Goal: Task Accomplishment & Management: Use online tool/utility

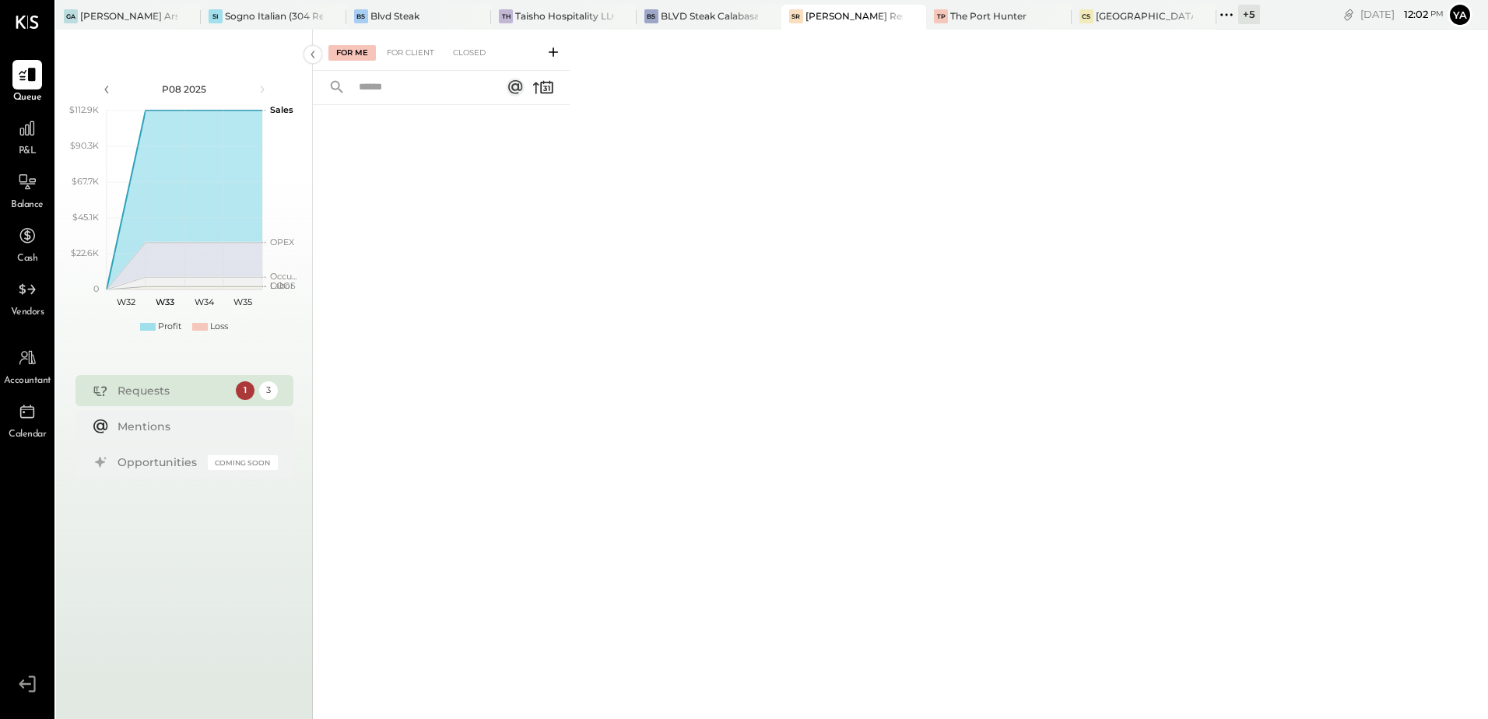
click at [844, 22] on div "[PERSON_NAME] Restaurant & Deli" at bounding box center [853, 15] width 97 height 13
click at [398, 51] on div "For Client" at bounding box center [410, 53] width 63 height 16
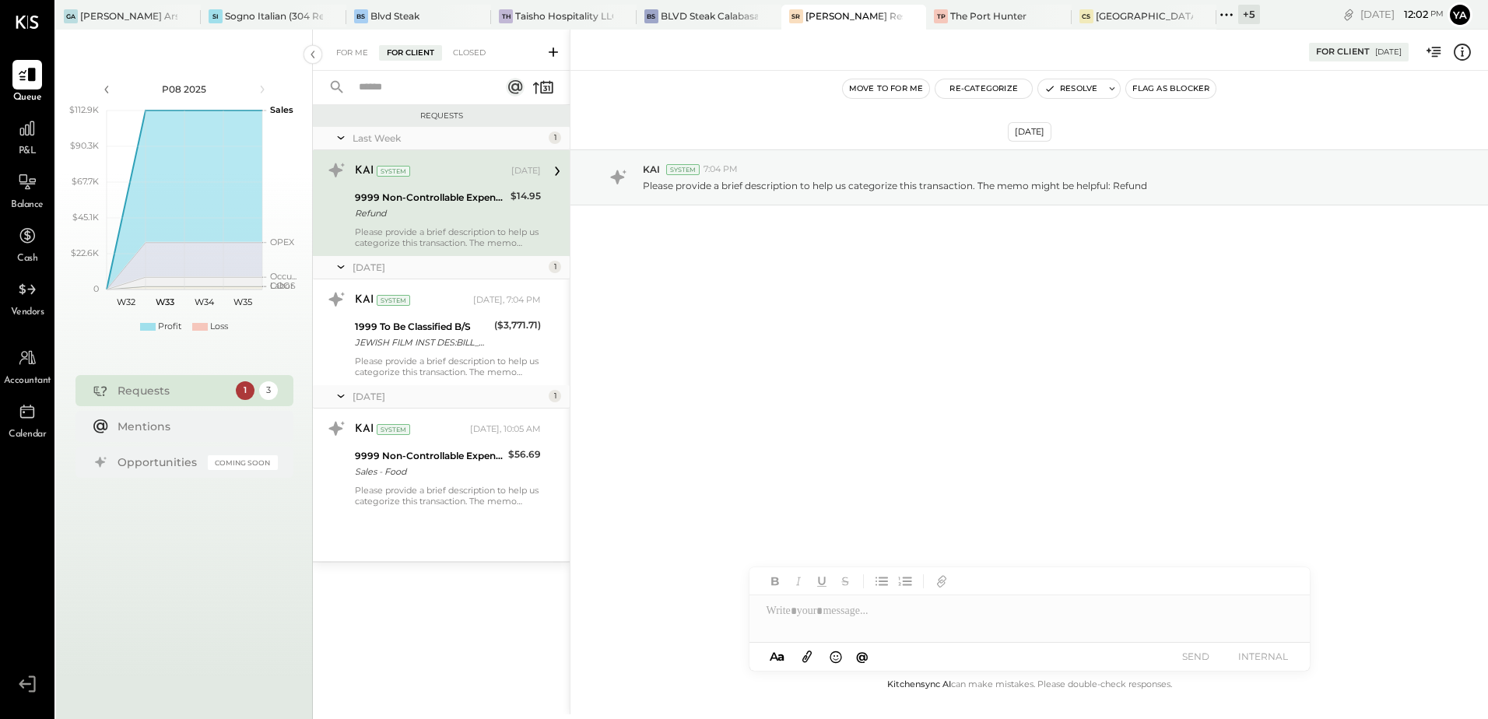
click at [471, 191] on div "9999 Non-Controllable Expenses:Other Income and Expenses:To Be Classified P&L" at bounding box center [430, 198] width 151 height 16
click at [1092, 87] on button "Resolve" at bounding box center [1070, 88] width 65 height 19
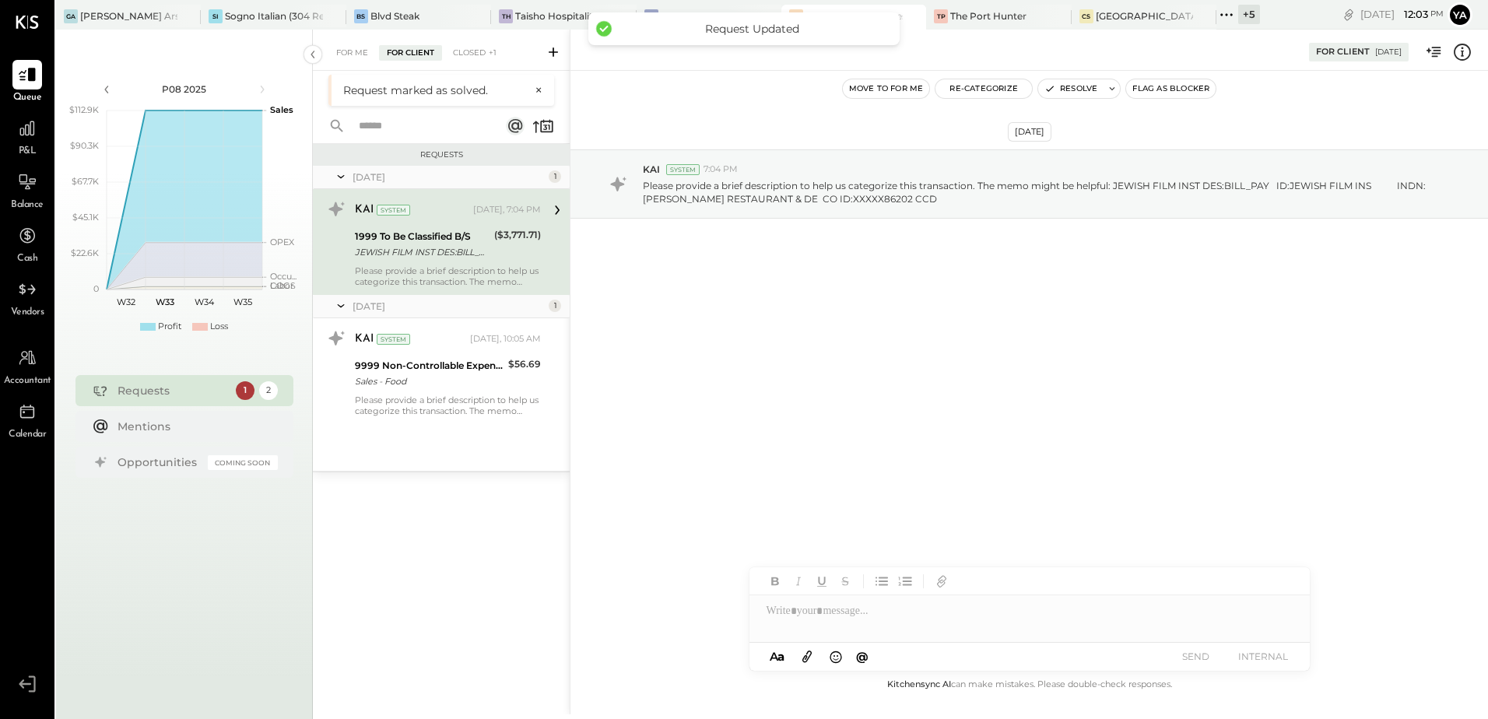
click at [475, 274] on div "Please provide a brief description to help us categorize this transaction. The …" at bounding box center [448, 276] width 186 height 22
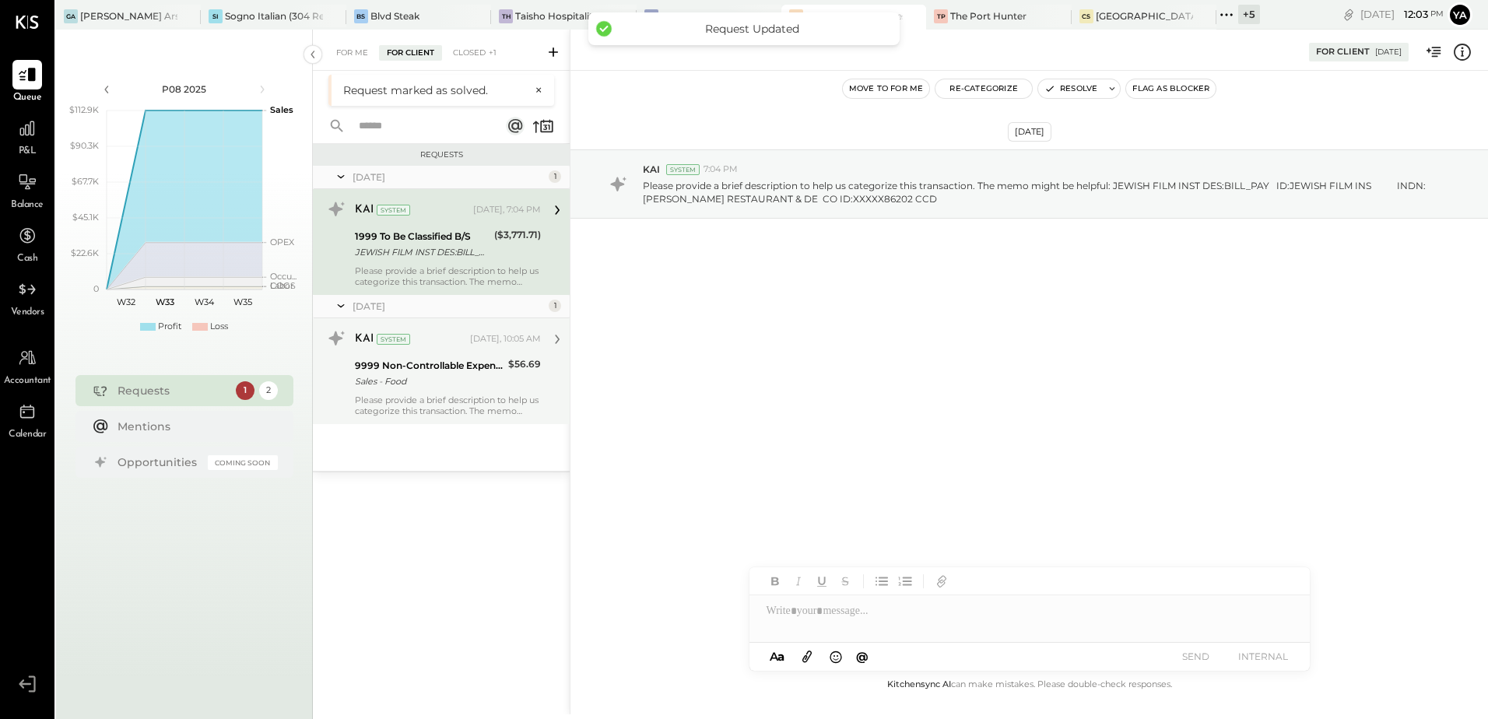
click at [442, 395] on div "Please provide a brief description to help us categorize this transaction. The …" at bounding box center [448, 406] width 186 height 22
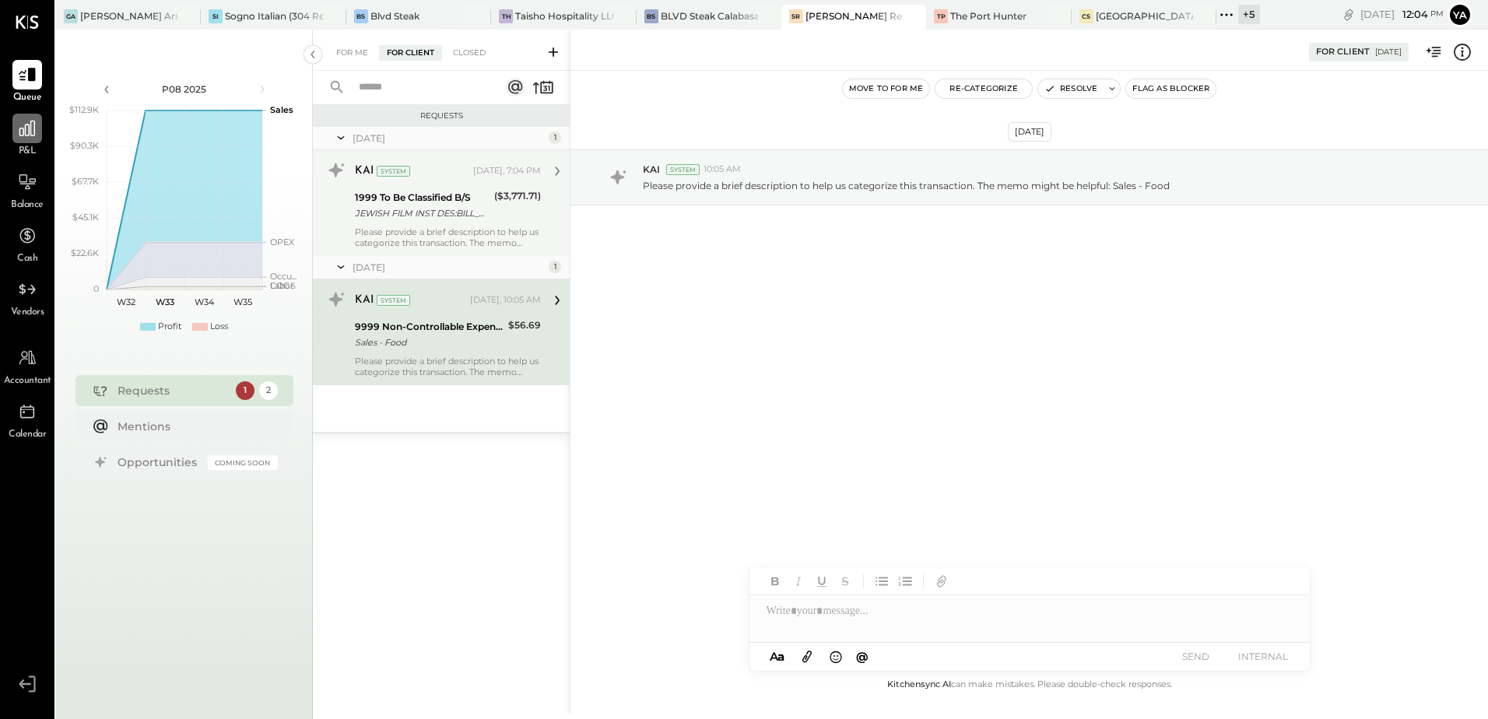
click at [37, 127] on icon at bounding box center [27, 128] width 20 height 20
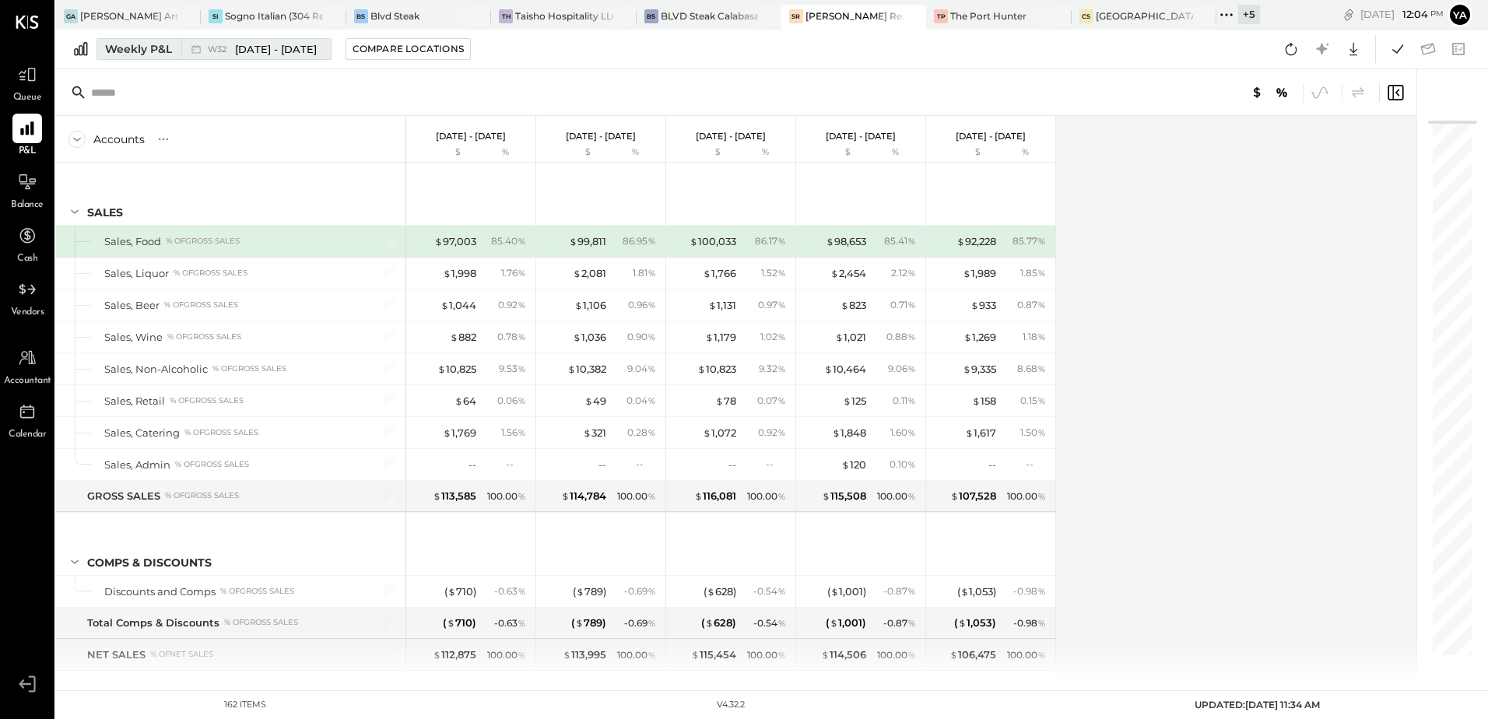
click at [161, 47] on div "Weekly P&L" at bounding box center [138, 49] width 67 height 16
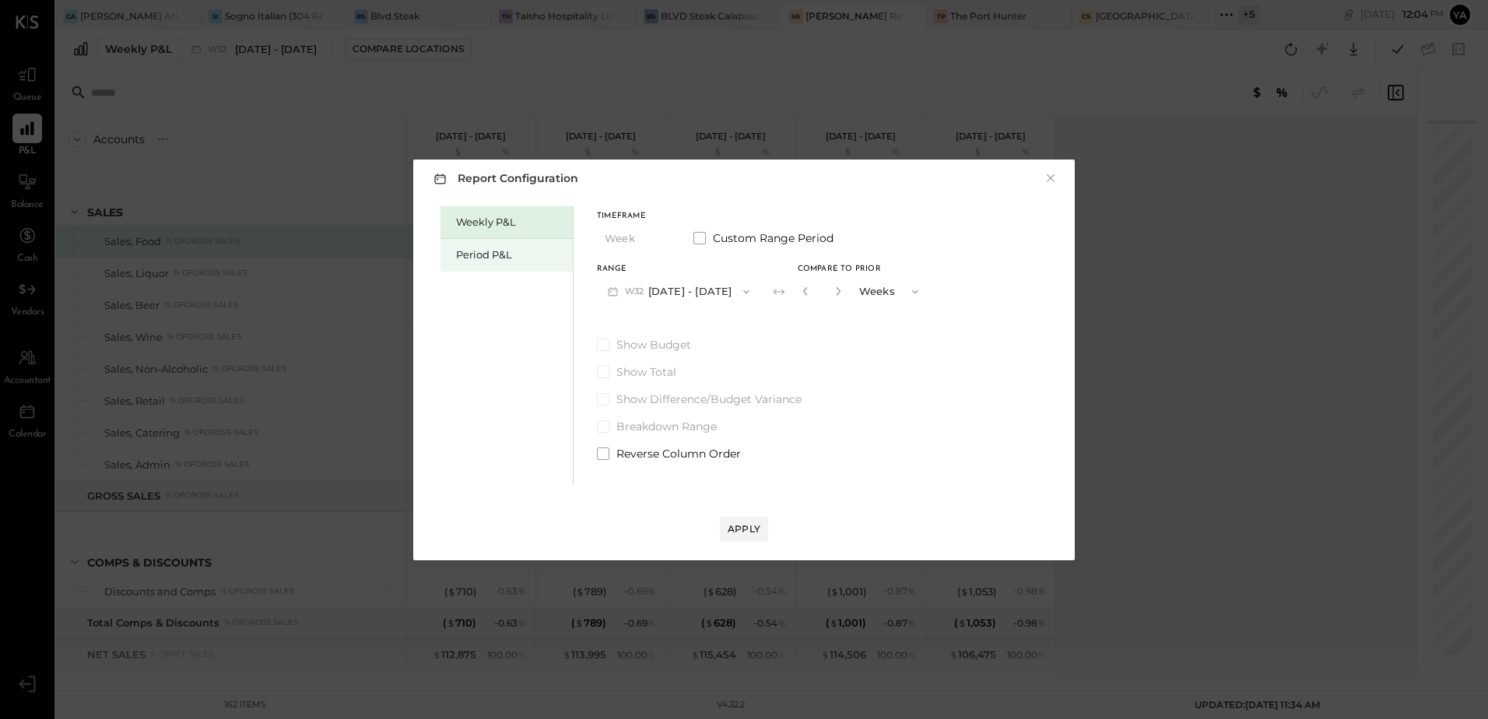
click at [510, 257] on div "Period P&L" at bounding box center [510, 254] width 109 height 15
click at [686, 293] on button "P08 [DATE] - [DATE]" at bounding box center [678, 291] width 162 height 29
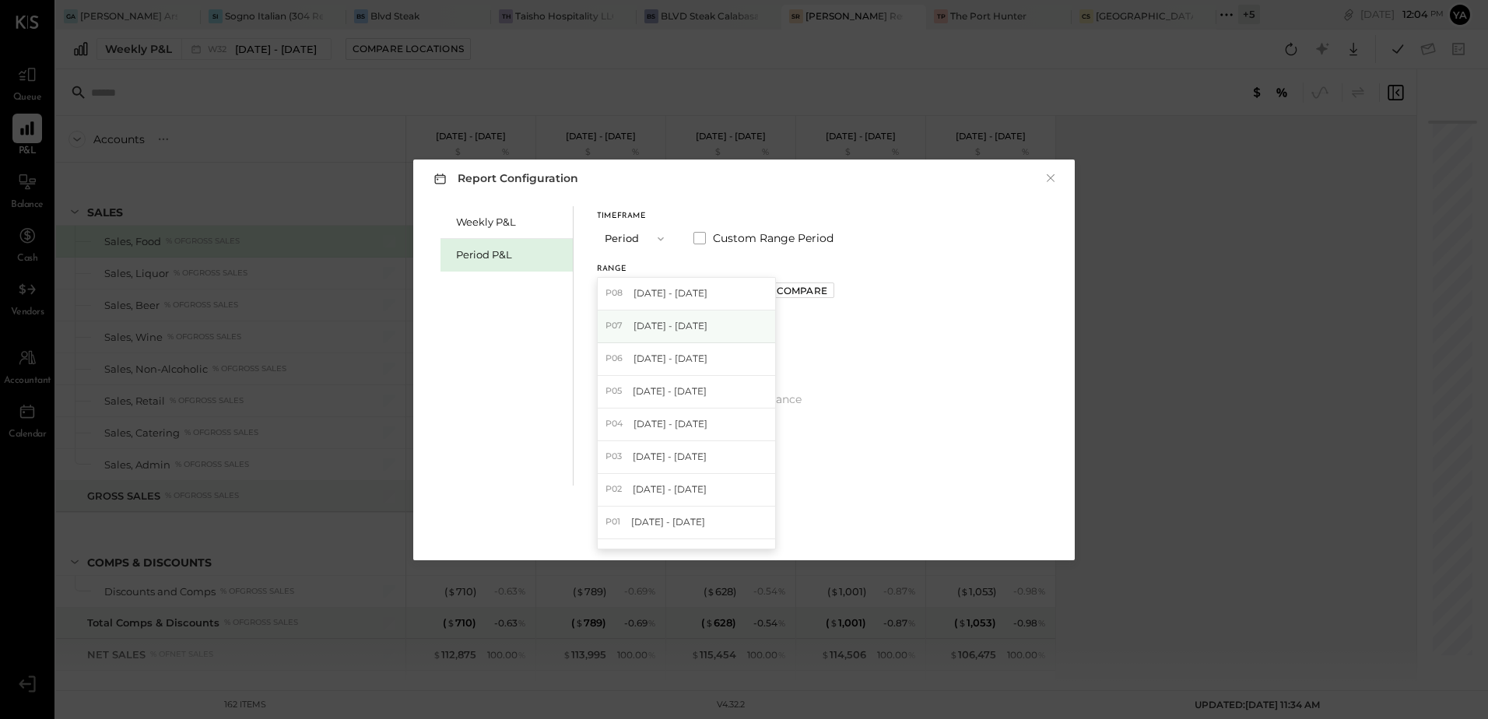
click at [687, 324] on span "[DATE] - [DATE]" at bounding box center [670, 325] width 74 height 13
click at [755, 535] on div "Apply" at bounding box center [744, 528] width 33 height 13
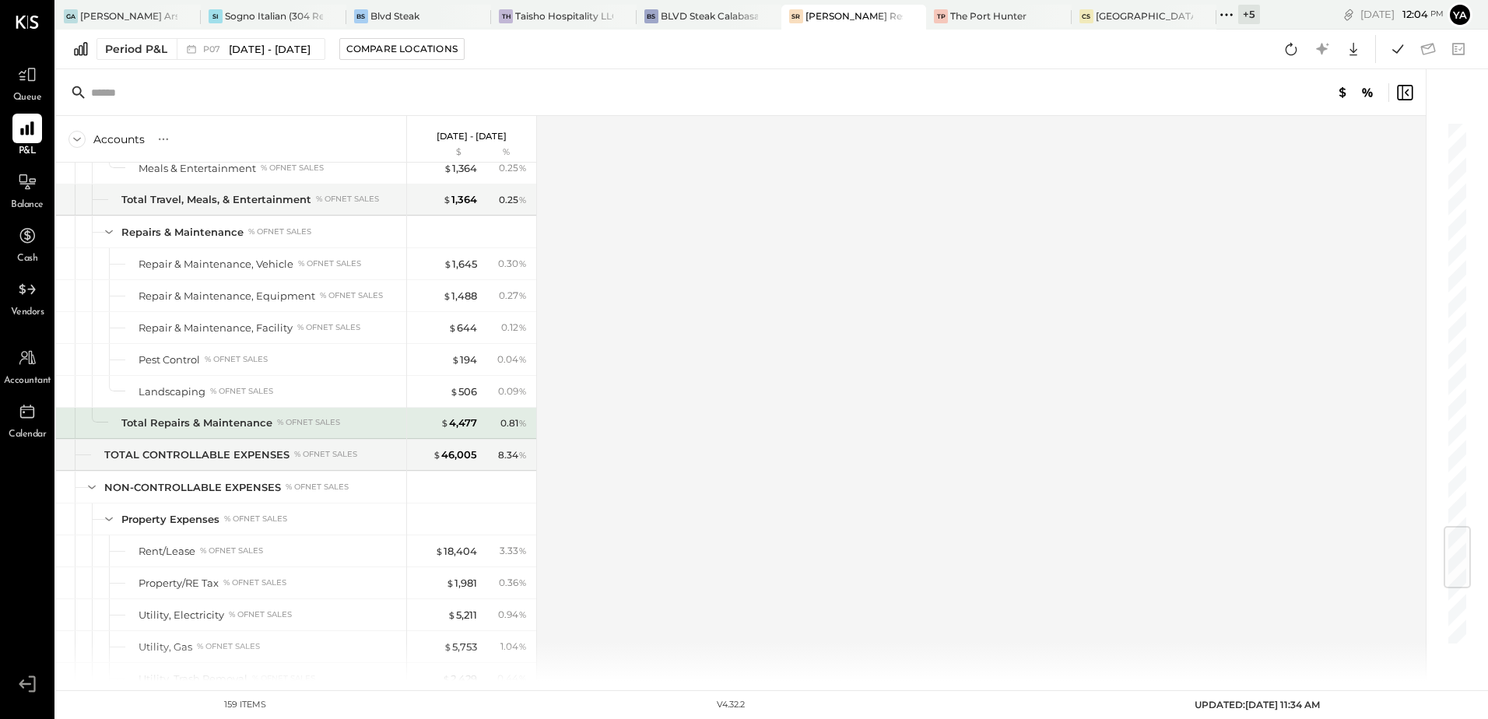
scroll to position [3155, 0]
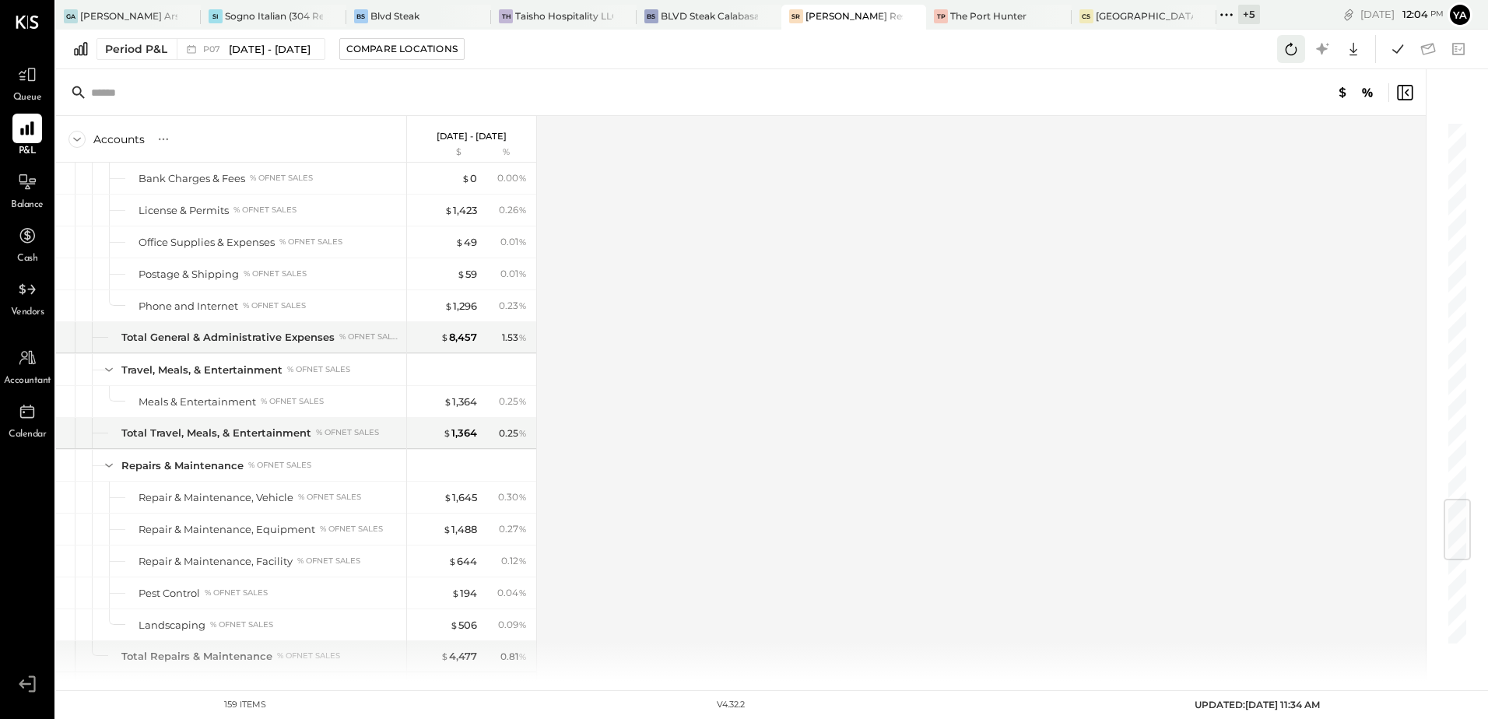
click at [1291, 49] on icon at bounding box center [1291, 49] width 20 height 20
click at [1392, 59] on button at bounding box center [1397, 49] width 28 height 28
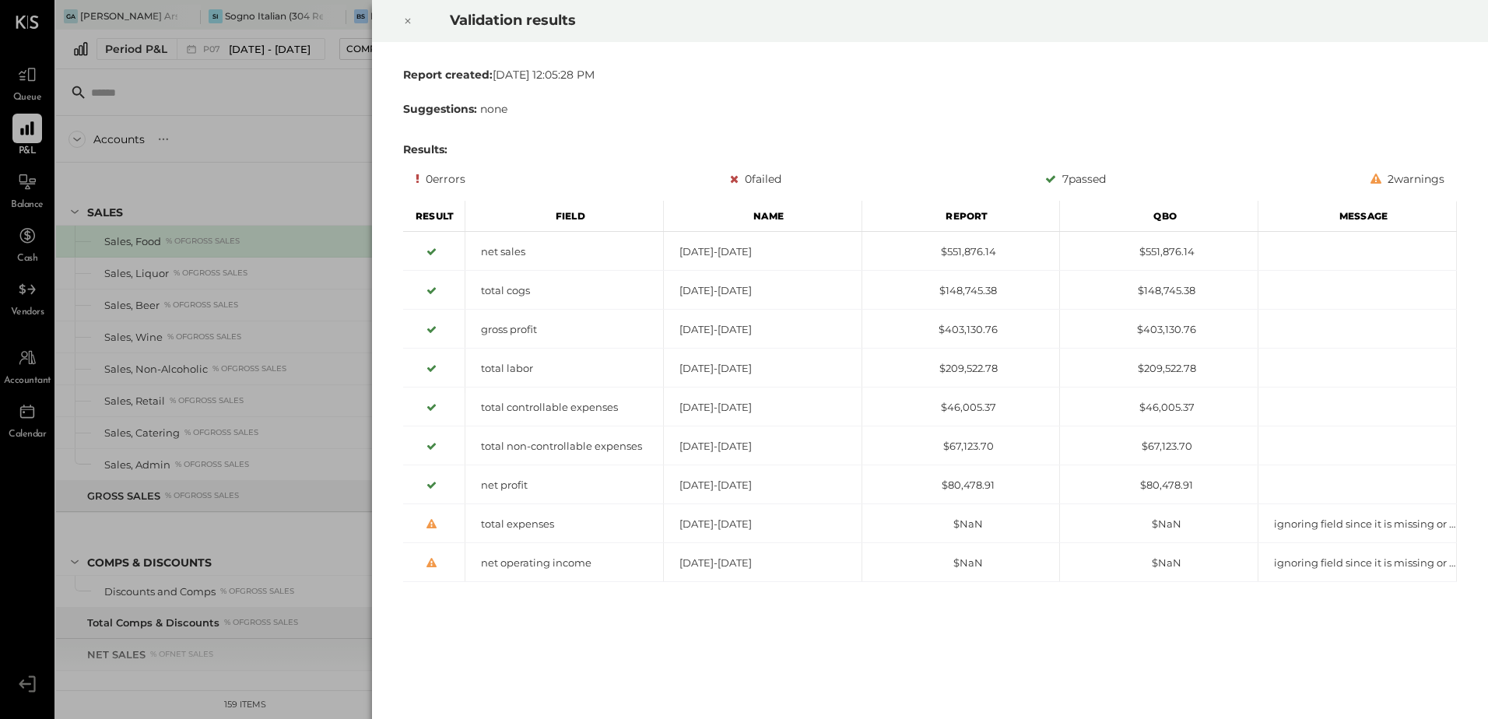
click at [403, 21] on icon at bounding box center [407, 21] width 9 height 19
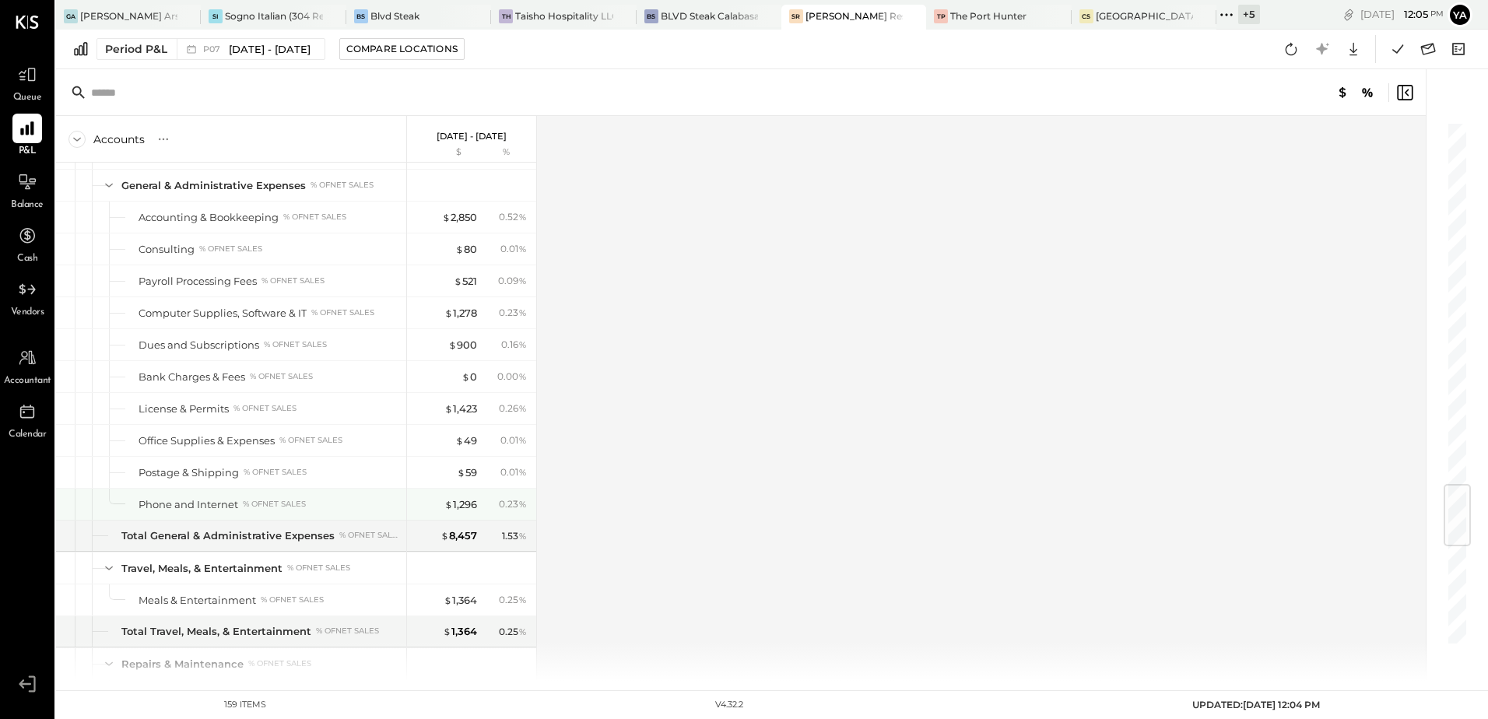
scroll to position [2723, 0]
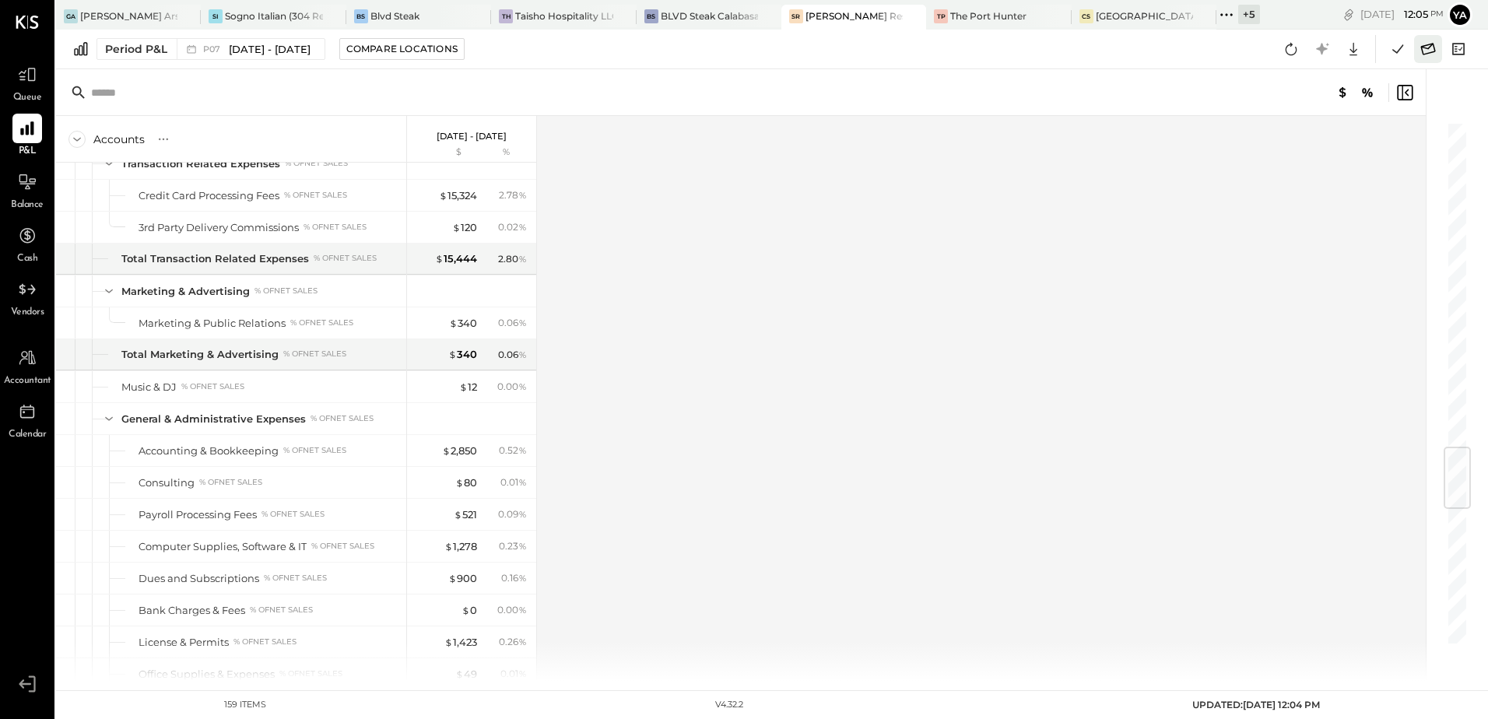
click at [1427, 48] on icon at bounding box center [1428, 49] width 15 height 12
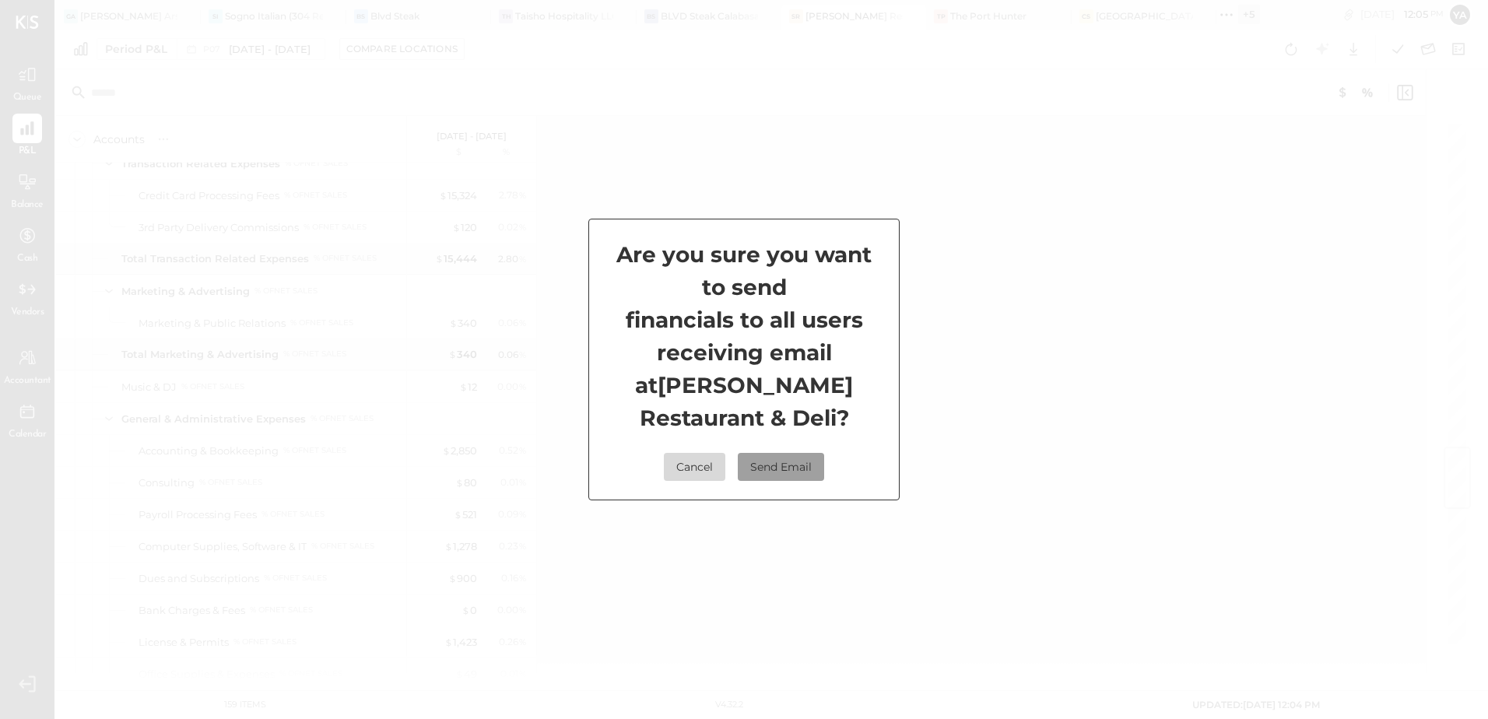
click at [793, 469] on button "Send Email" at bounding box center [781, 467] width 86 height 28
